Goal: Navigation & Orientation: Find specific page/section

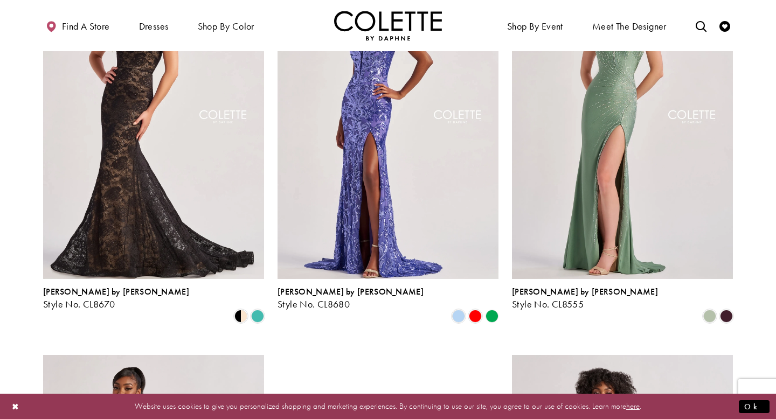
scroll to position [944, 0]
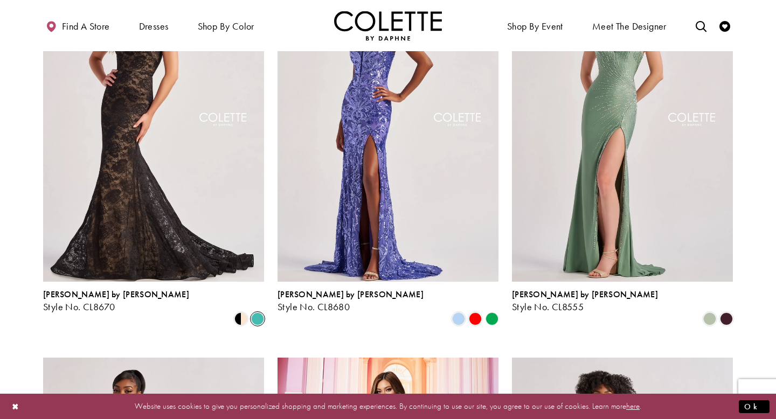
click at [253, 313] on span "Product List" at bounding box center [257, 319] width 13 height 13
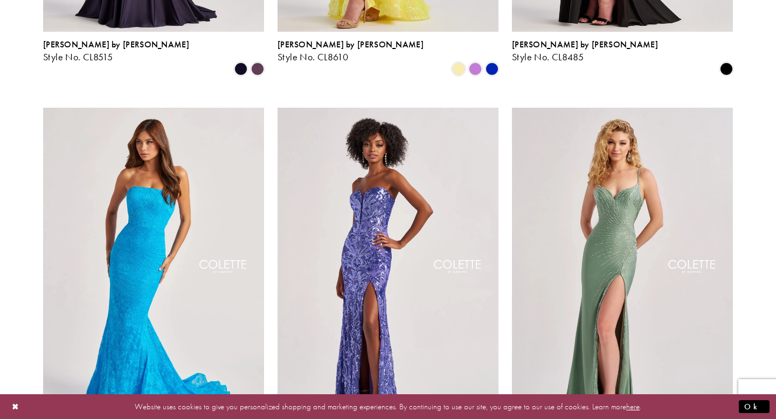
scroll to position [0, 0]
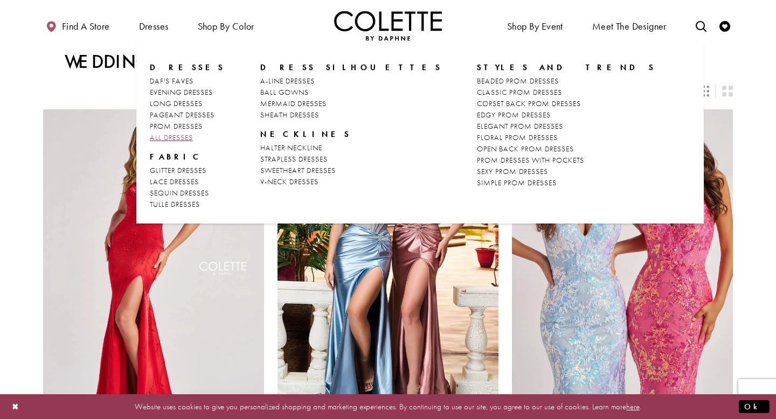
click at [164, 134] on span "ALL DRESSES" at bounding box center [171, 138] width 43 height 10
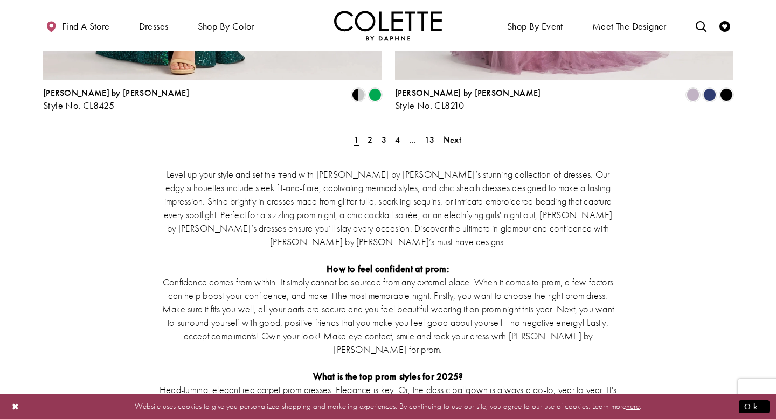
scroll to position [2128, 0]
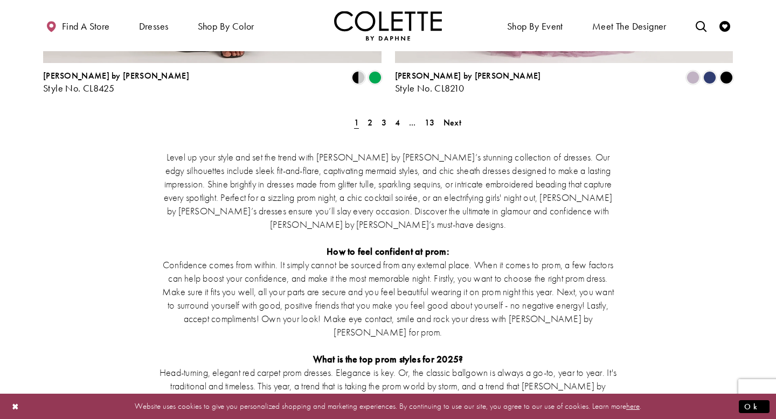
click at [362, 115] on ul "Previous 1 2 3 4 ... 13 Next" at bounding box center [388, 123] width 465 height 16
click at [366, 115] on link "2" at bounding box center [369, 123] width 11 height 16
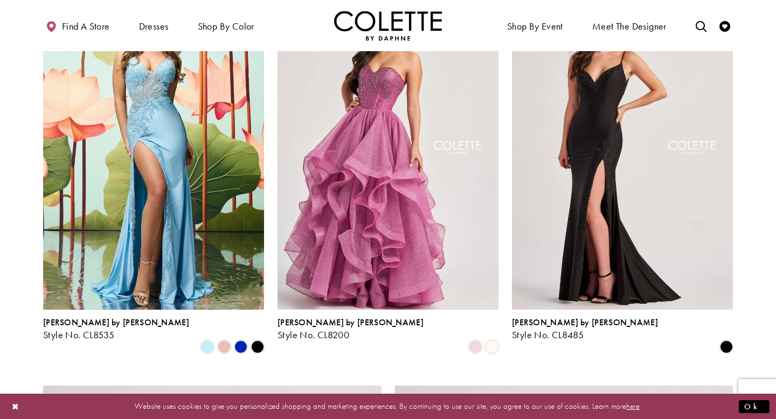
scroll to position [1313, 0]
